Goal: Task Accomplishment & Management: Manage account settings

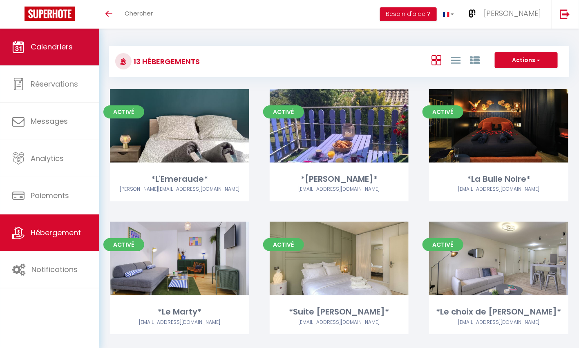
click at [48, 43] on span "Calendriers" at bounding box center [52, 47] width 42 height 10
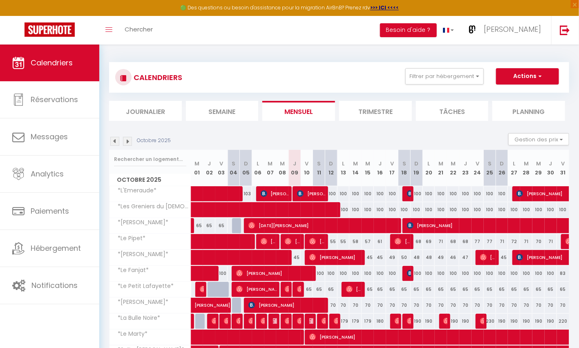
click at [369, 106] on li "Trimestre" at bounding box center [375, 111] width 73 height 20
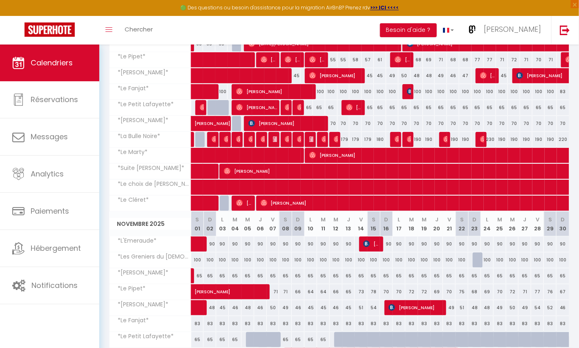
scroll to position [168, 0]
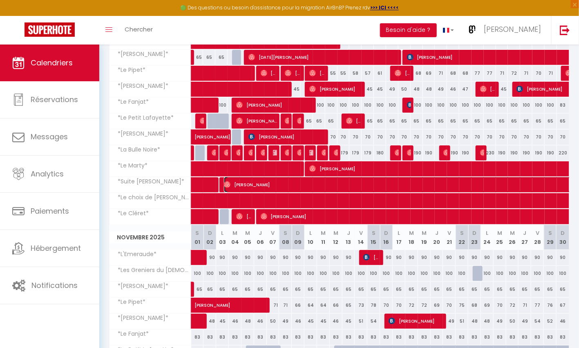
click at [311, 181] on span "[PERSON_NAME]" at bounding box center [572, 185] width 696 height 16
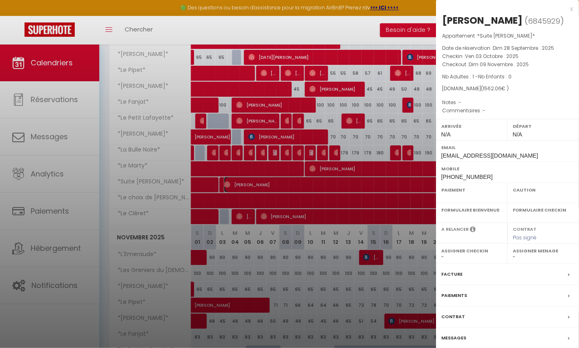
select select "OK"
select select "0"
select select "1"
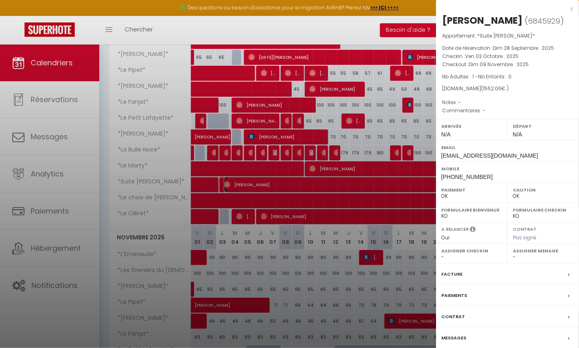
select select
select select "37545"
click at [572, 9] on div "x" at bounding box center [504, 9] width 137 height 10
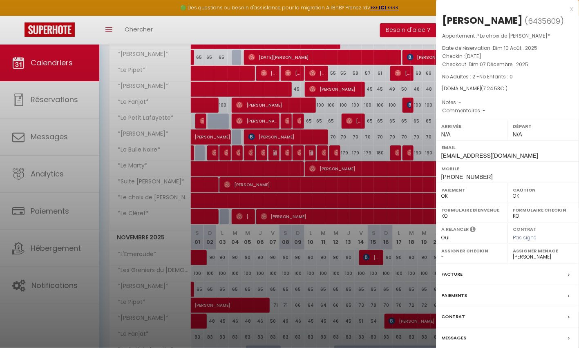
click at [447, 343] on label "Messages" at bounding box center [454, 338] width 25 height 9
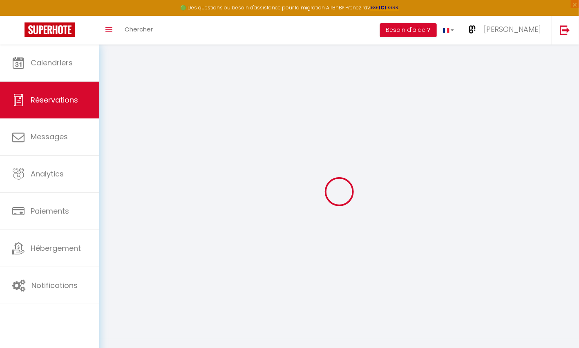
select select
checkbox input "false"
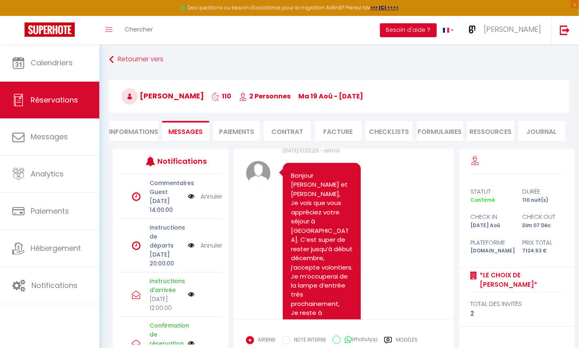
scroll to position [2, 0]
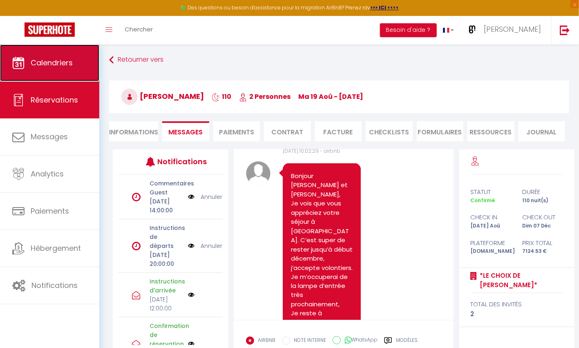
click at [39, 58] on span "Calendriers" at bounding box center [52, 63] width 42 height 10
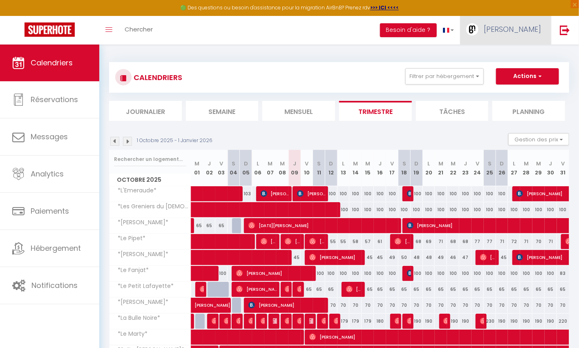
click at [525, 25] on span "[PERSON_NAME]" at bounding box center [512, 29] width 57 height 10
click at [510, 69] on link "Équipe" at bounding box center [519, 72] width 61 height 14
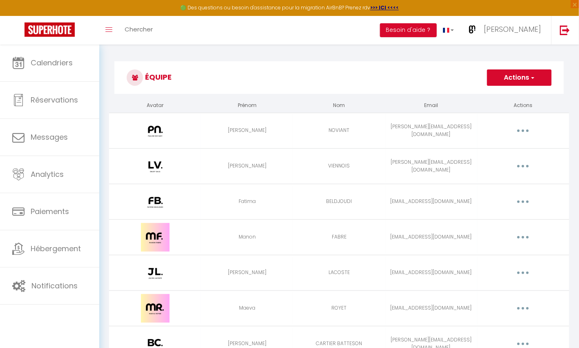
scroll to position [145, 0]
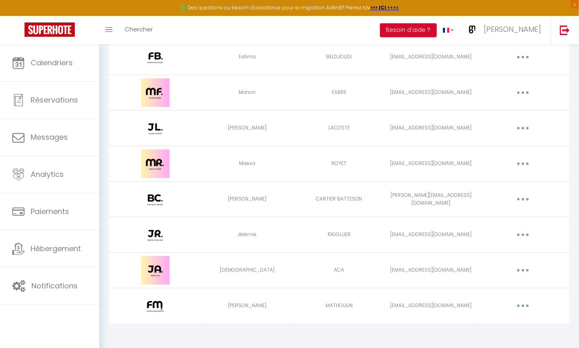
click at [523, 269] on icon "button" at bounding box center [523, 270] width 2 height 2
click at [489, 284] on link "Editer" at bounding box center [502, 290] width 61 height 14
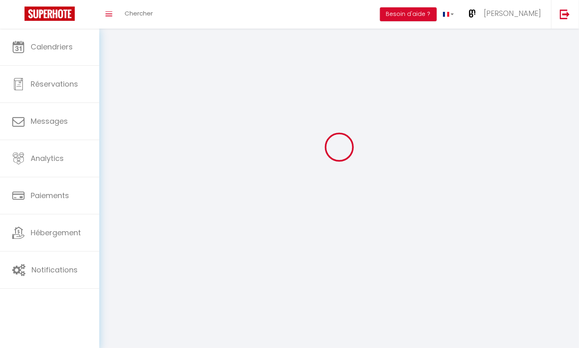
select select
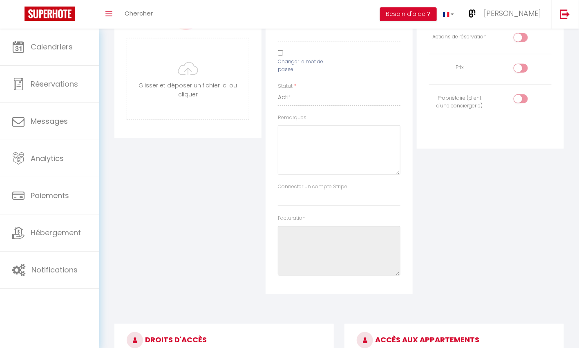
type input "[DEMOGRAPHIC_DATA]"
type input "ACA"
type input "[EMAIL_ADDRESS][DOMAIN_NAME]"
select select
type textarea "[URL][DOMAIN_NAME]"
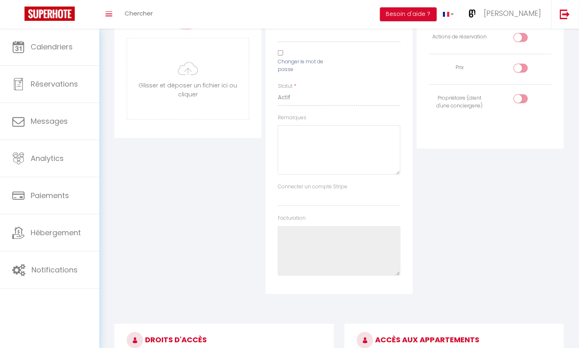
checkbox input "false"
checkbox input "true"
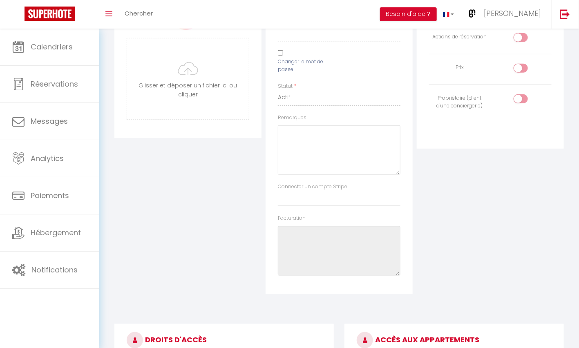
checkbox input "true"
checkbox input "false"
checkbox input "true"
checkbox input "false"
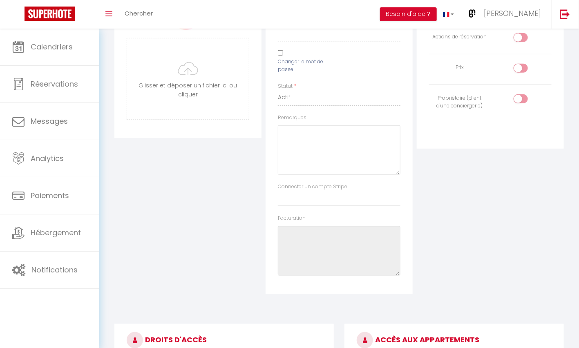
checkbox input "false"
checkbox input "true"
checkbox input "false"
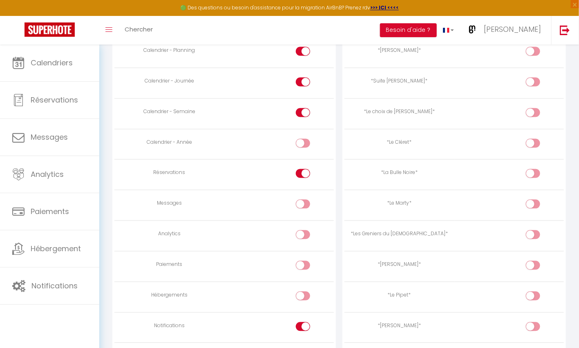
scroll to position [523, 0]
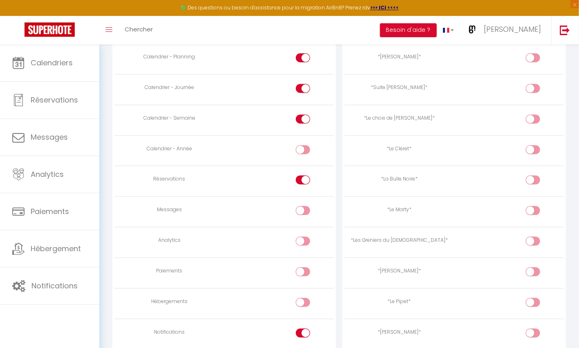
click at [307, 148] on input "checkbox" at bounding box center [310, 152] width 14 height 12
checkbox input "true"
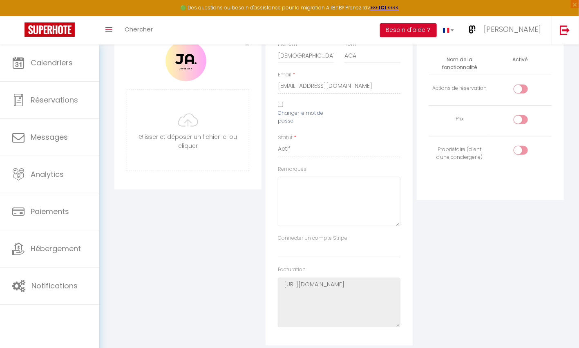
scroll to position [0, 0]
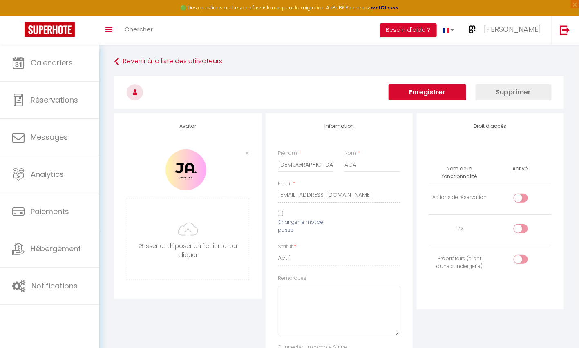
click at [444, 94] on button "Enregistrer" at bounding box center [428, 92] width 78 height 16
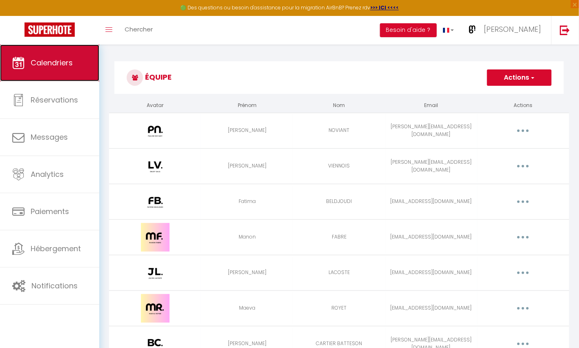
click at [63, 68] on span "Calendriers" at bounding box center [52, 63] width 42 height 10
